Goal: Complete application form

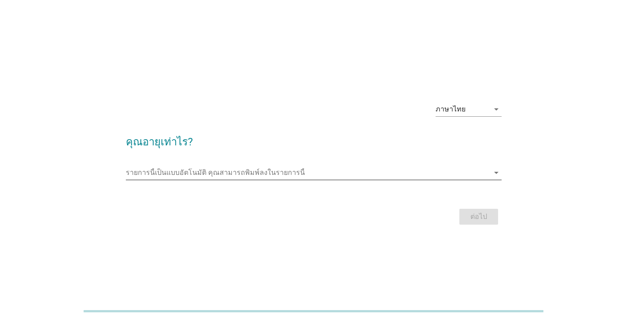
click at [367, 176] on input "รายการนี้เป็นแบบอัตโนมัติ คุณสามารถพิมพ์ลงในรายการนี้" at bounding box center [308, 173] width 364 height 14
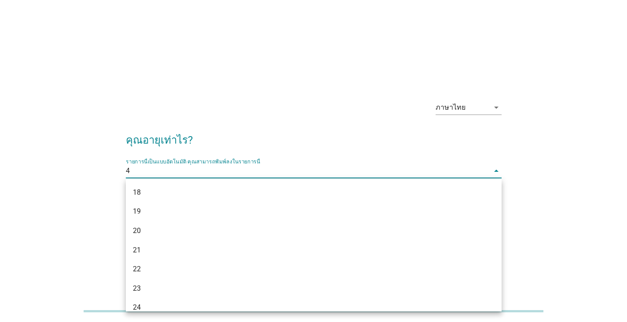
type input "45"
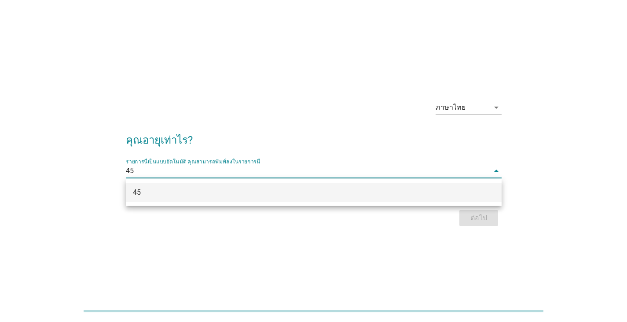
click at [358, 195] on div "45" at bounding box center [299, 192] width 332 height 11
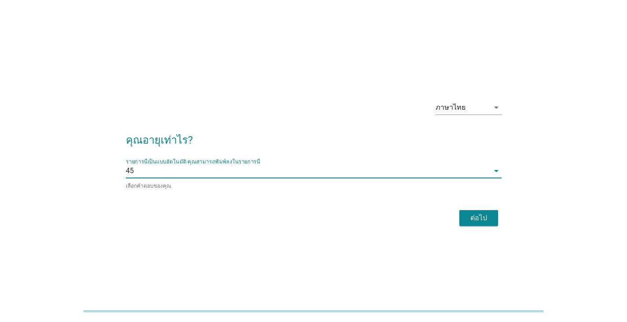
click at [485, 217] on div "ต่อไป" at bounding box center [479, 218] width 25 height 11
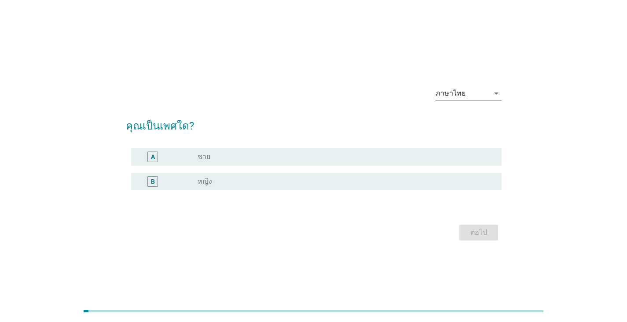
click at [215, 177] on div "radio_button_unchecked หญิง" at bounding box center [343, 181] width 290 height 9
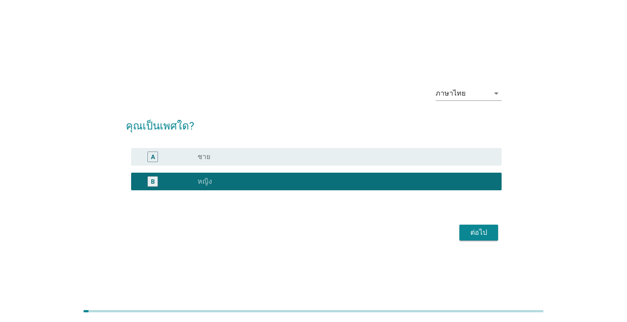
click at [476, 233] on div "ต่อไป" at bounding box center [479, 232] width 25 height 11
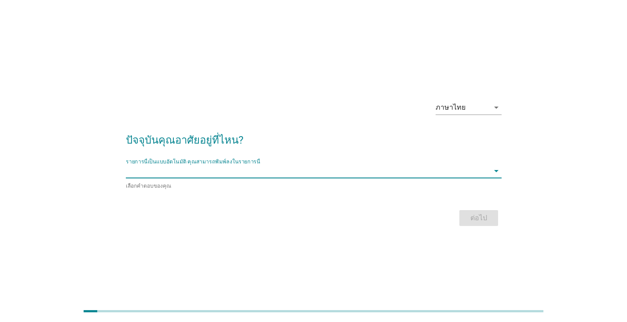
click at [242, 168] on input "รายการนี้เป็นแบบอัตโนมัติ คุณสามารถพิมพ์ลงในรายการนี้" at bounding box center [308, 171] width 364 height 14
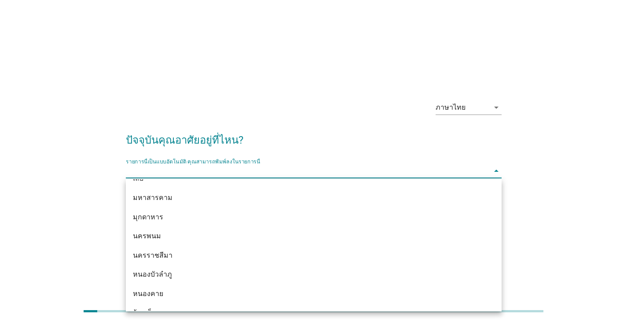
scroll to position [132, 0]
type input "ส"
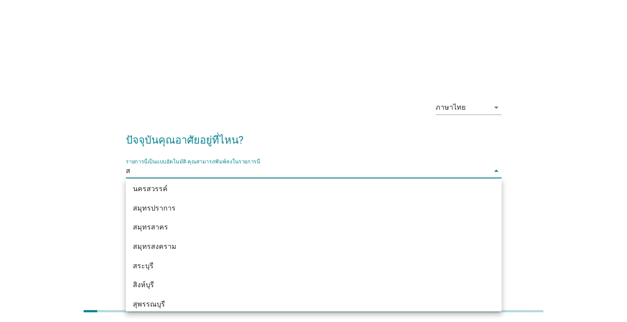
scroll to position [220, 0]
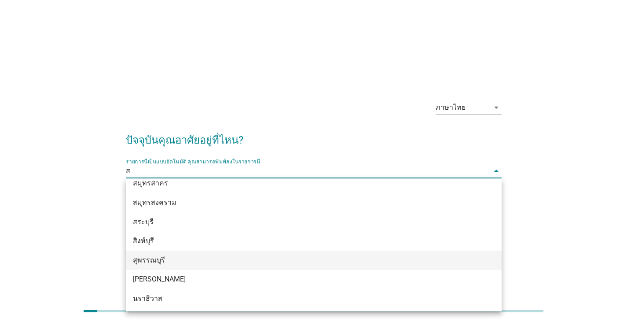
click at [170, 262] on div "สุพรรณบุรี" at bounding box center [299, 260] width 332 height 11
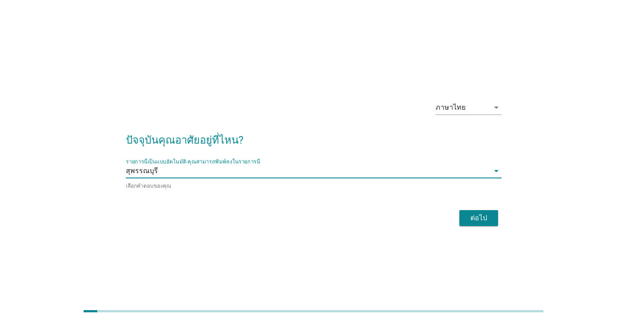
click at [474, 217] on div "ต่อไป" at bounding box center [479, 218] width 25 height 11
